Goal: Task Accomplishment & Management: Manage account settings

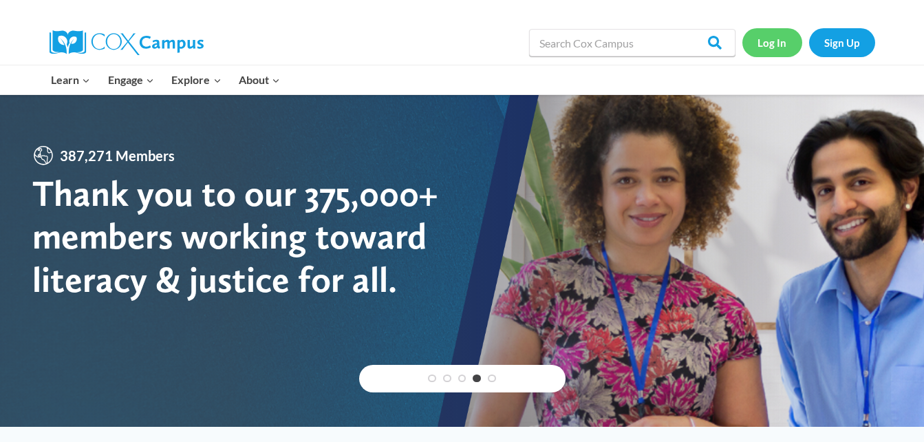
click at [768, 44] on link "Log In" at bounding box center [772, 42] width 60 height 28
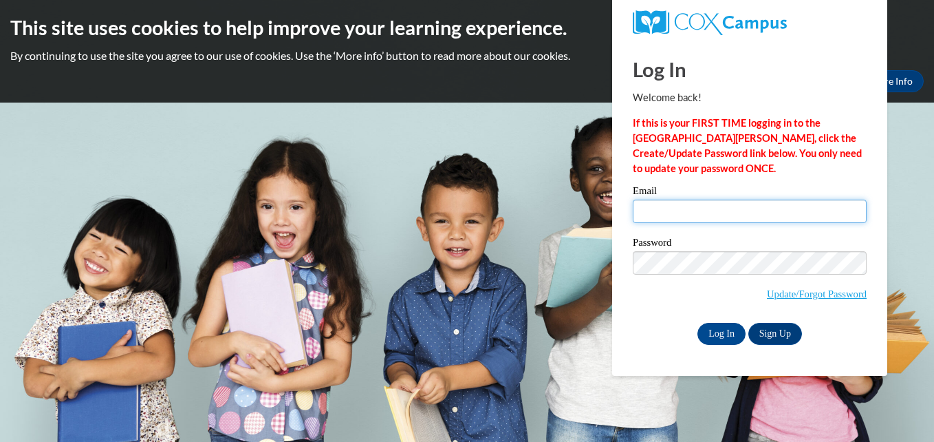
click at [707, 211] on input "Email" at bounding box center [750, 211] width 234 height 23
type input "[EMAIL_ADDRESS][DOMAIN_NAME]"
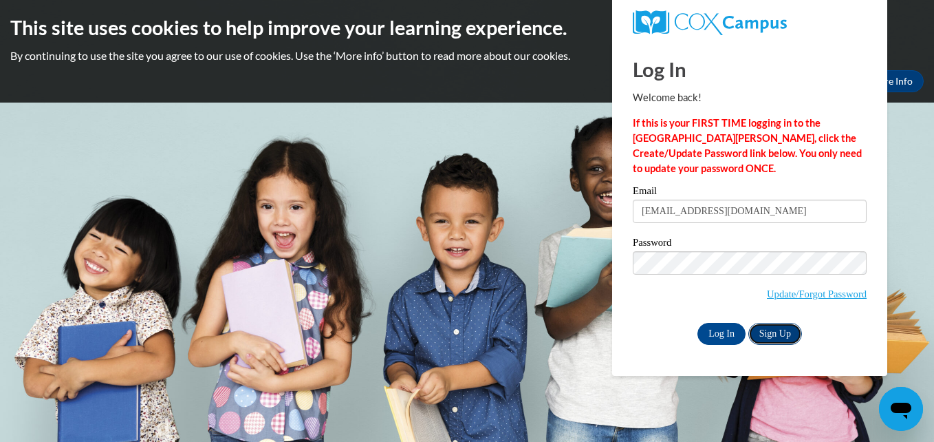
click at [790, 336] on link "Sign Up" at bounding box center [775, 334] width 54 height 22
click at [713, 336] on input "Log In" at bounding box center [722, 334] width 48 height 22
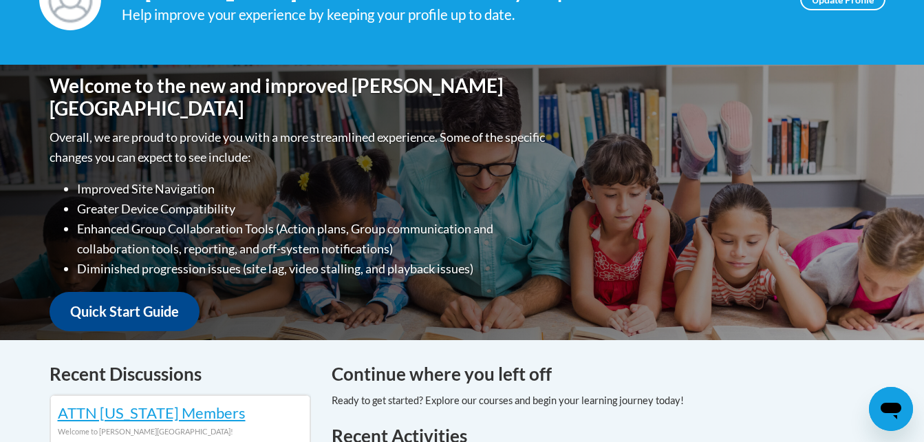
scroll to position [228, 0]
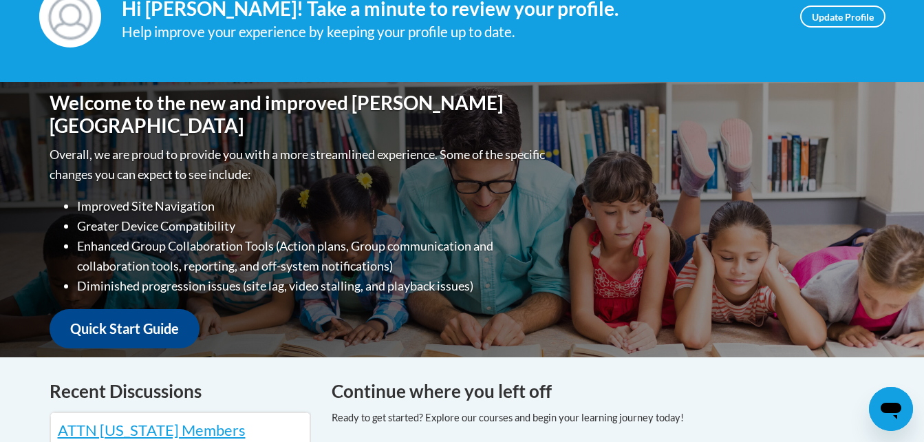
click at [662, 308] on div "Welcome to the new and improved Cox Campus Overall, we are proud to provide you…" at bounding box center [462, 219] width 867 height 275
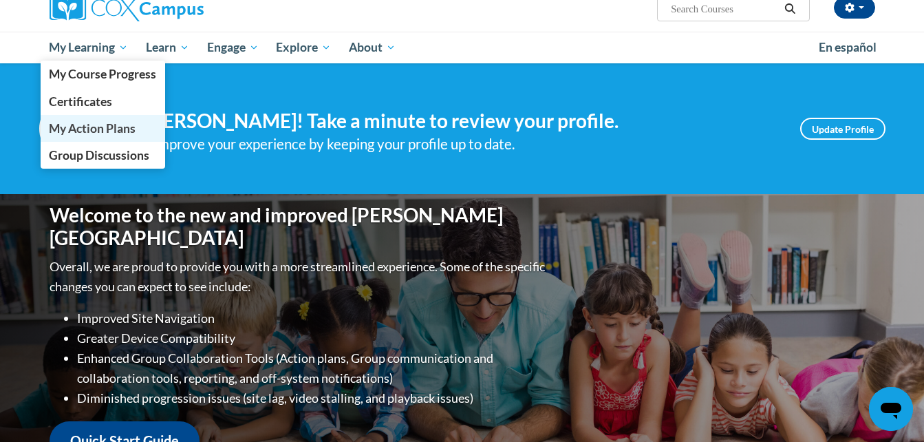
scroll to position [0, 0]
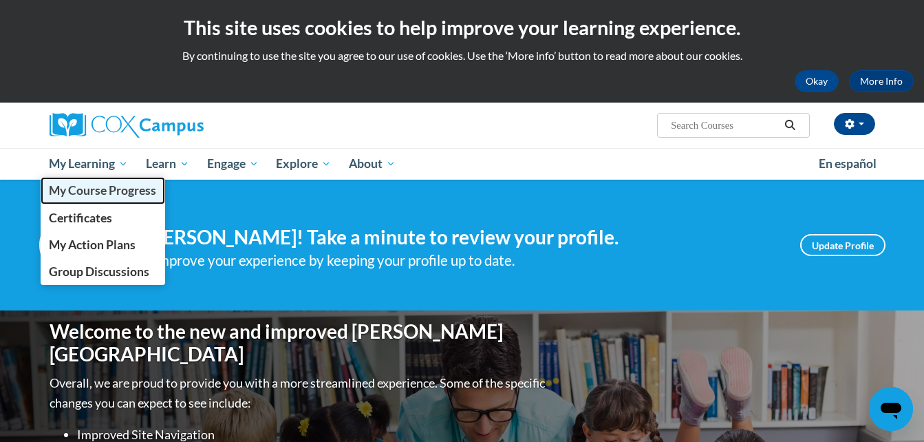
click at [83, 188] on span "My Course Progress" at bounding box center [102, 190] width 107 height 14
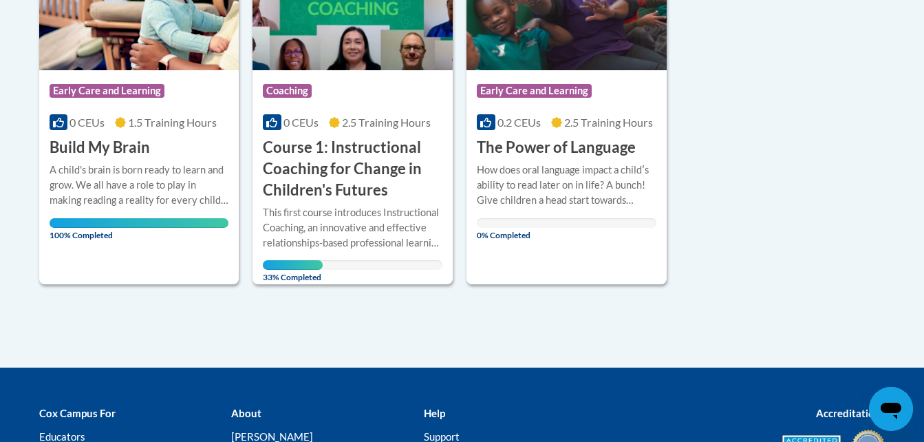
scroll to position [424, 0]
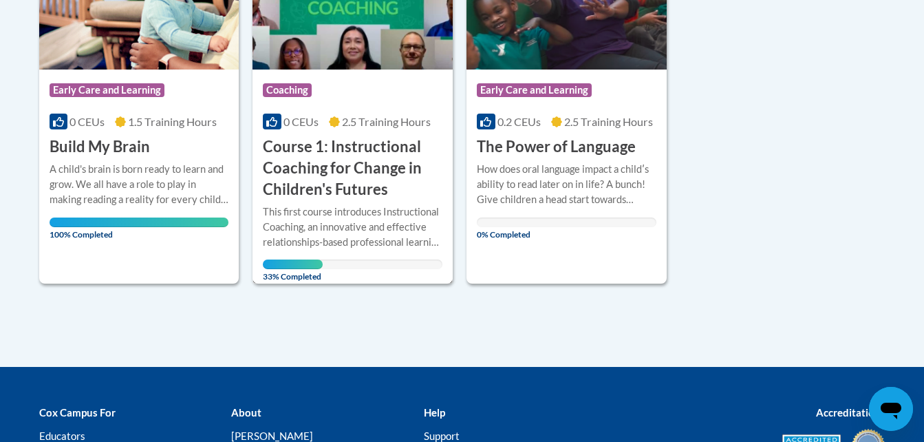
click at [356, 180] on h3 "Course 1: Instructional Coaching for Change in Children's Futures" at bounding box center [353, 167] width 180 height 63
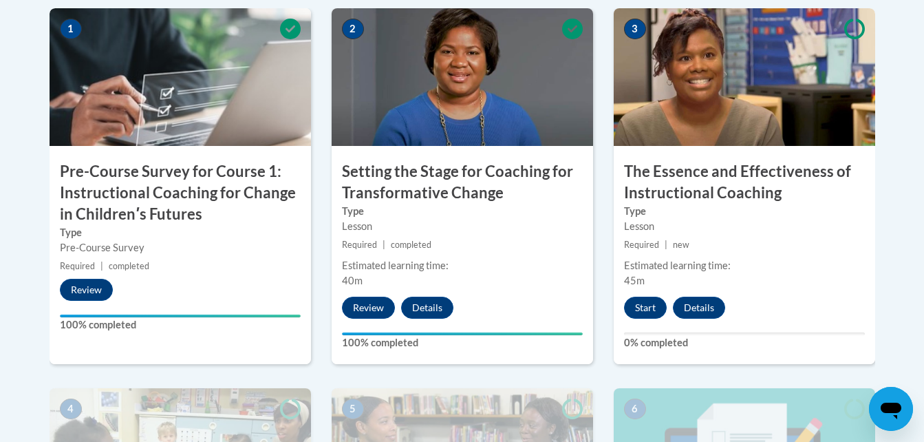
scroll to position [511, 0]
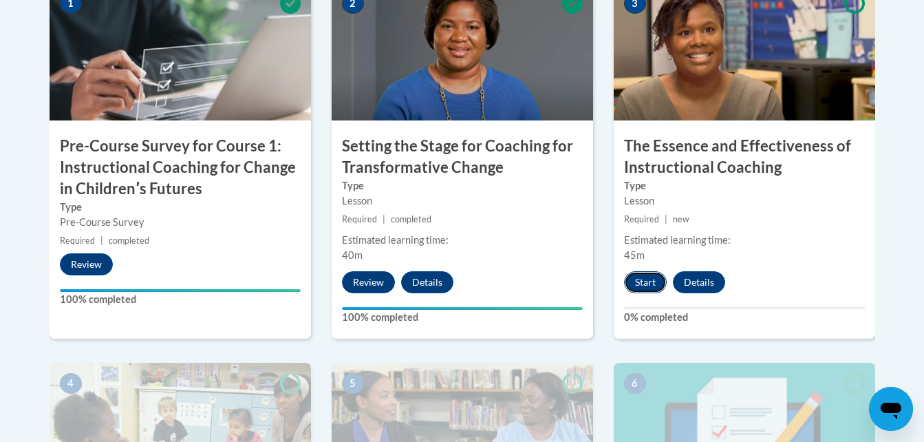
click at [643, 277] on button "Start" at bounding box center [645, 282] width 43 height 22
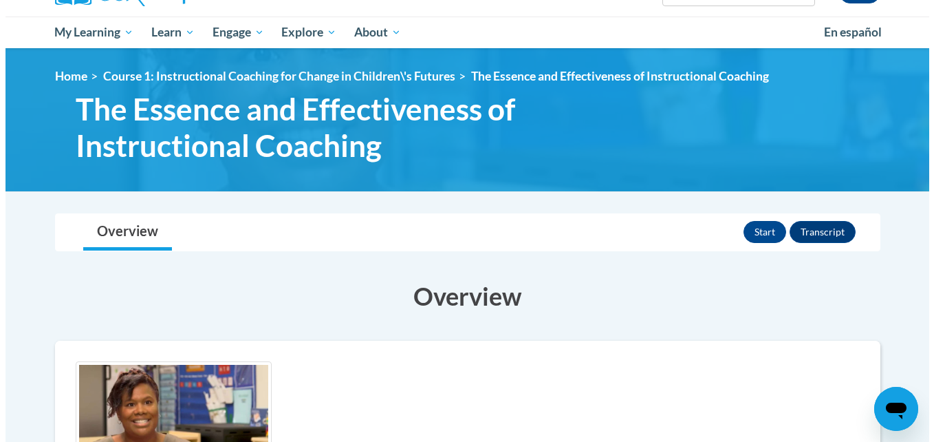
scroll to position [80, 0]
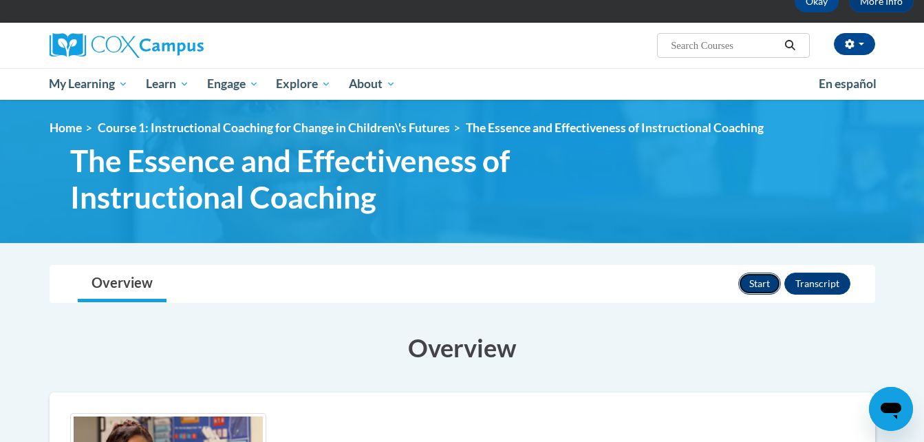
click at [750, 284] on button "Start" at bounding box center [759, 283] width 43 height 22
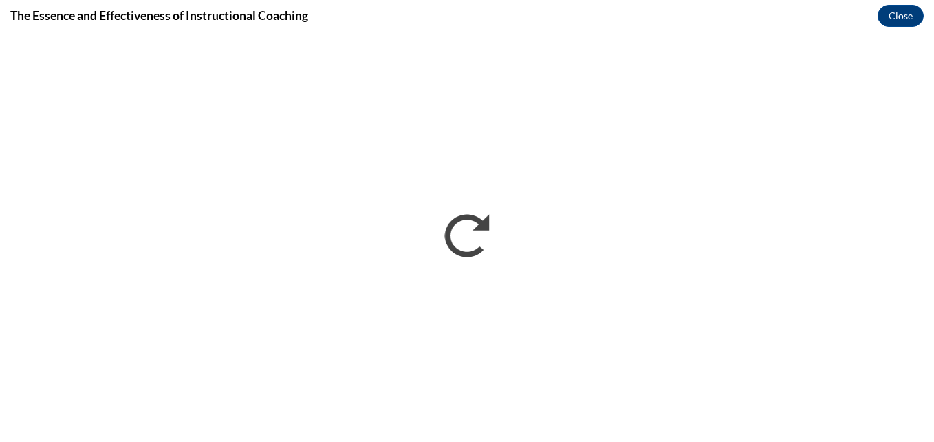
scroll to position [0, 0]
